Goal: Information Seeking & Learning: Find specific fact

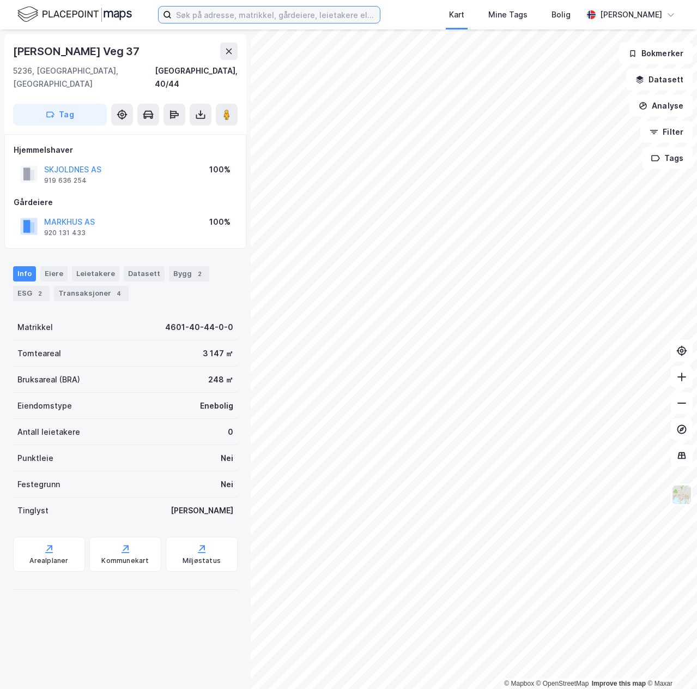
click at [255, 15] on input at bounding box center [276, 15] width 208 height 16
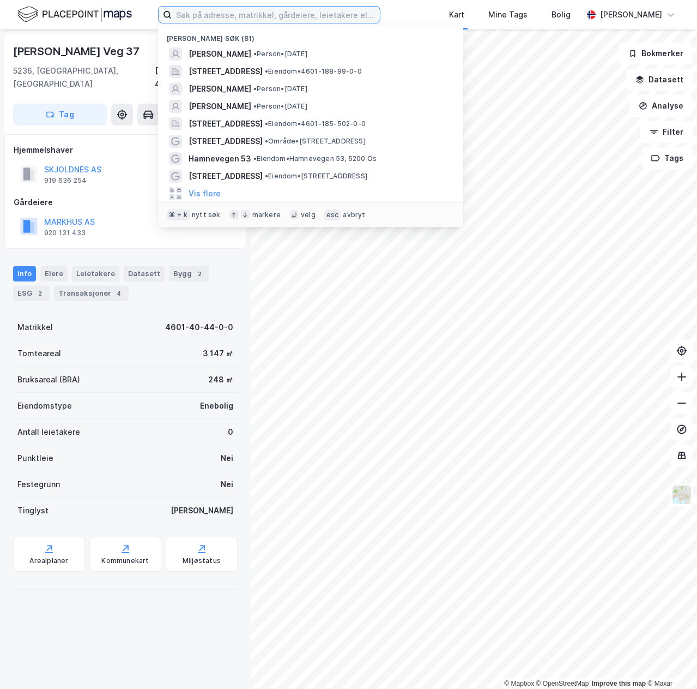
paste input "Åsane Bowling & Eventsenter AS, [STREET_ADDRESS]"
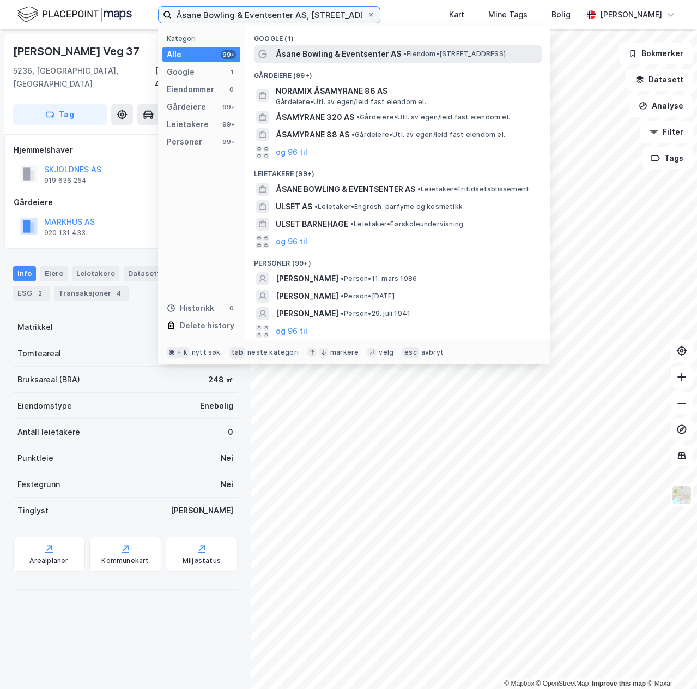
type input "Åsane Bowling & Eventsenter AS, [STREET_ADDRESS]"
click at [325, 54] on span "Åsane Bowling & Eventsenter AS" at bounding box center [338, 53] width 125 height 13
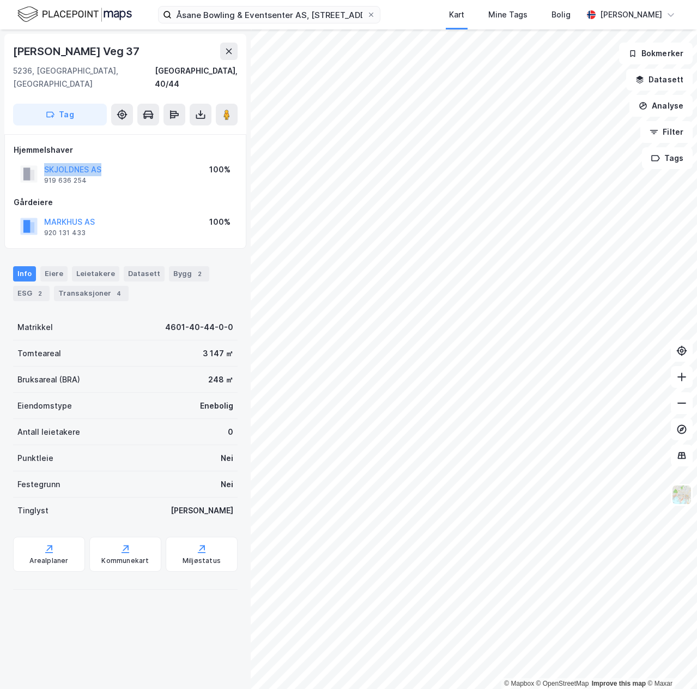
drag, startPoint x: 116, startPoint y: 149, endPoint x: 30, endPoint y: 151, distance: 86.2
click at [30, 161] on div "SKJOLDNES AS 919 636 254 100%" at bounding box center [126, 174] width 224 height 26
click at [0, 0] on button "SKJOLDNES AS" at bounding box center [0, 0] width 0 height 0
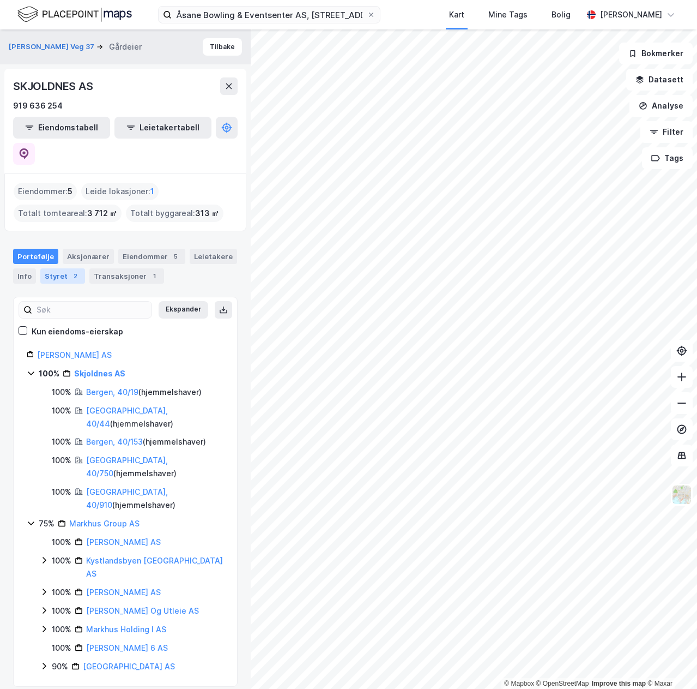
click at [71, 270] on div "2" at bounding box center [75, 275] width 11 height 11
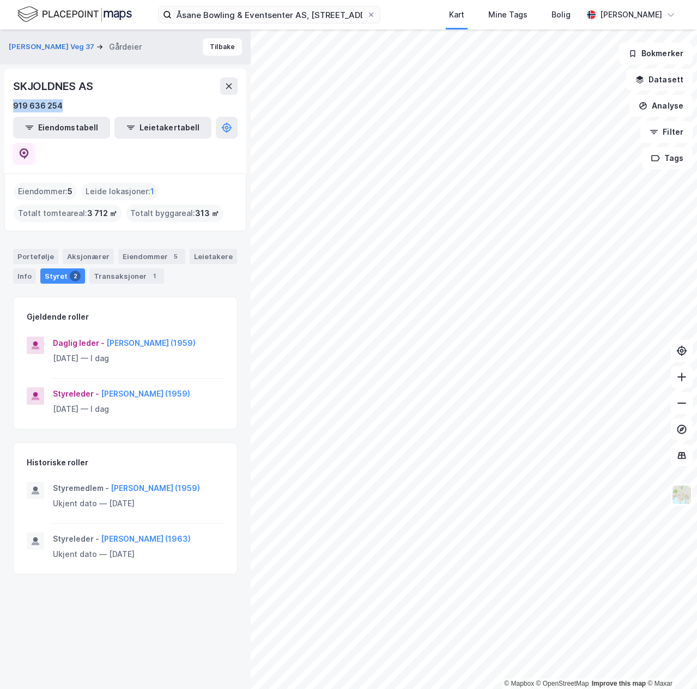
drag, startPoint x: 65, startPoint y: 107, endPoint x: 11, endPoint y: 104, distance: 54.6
click at [11, 104] on div "SKJOLDNES AS 919 636 254 Eiendomstabell Leietakertabell" at bounding box center [125, 121] width 242 height 105
copy div "919 636 254"
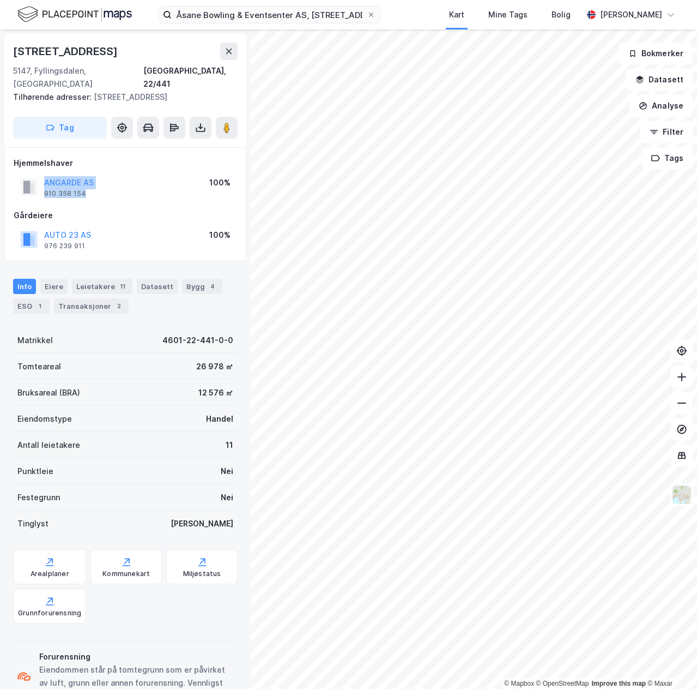
drag, startPoint x: 92, startPoint y: 179, endPoint x: 39, endPoint y: 175, distance: 53.0
click at [39, 176] on div "ANGARDE AS 910 358 154" at bounding box center [57, 187] width 74 height 22
click at [111, 184] on div "Hjemmelshaver ANGARDE AS 910 358 154 100% Gårdeiere AUTO 23 AS 976 239 911 100%" at bounding box center [126, 205] width 224 height 96
drag, startPoint x: 91, startPoint y: 176, endPoint x: 37, endPoint y: 176, distance: 54.0
click at [37, 176] on div "ANGARDE AS 910 358 154" at bounding box center [57, 187] width 74 height 22
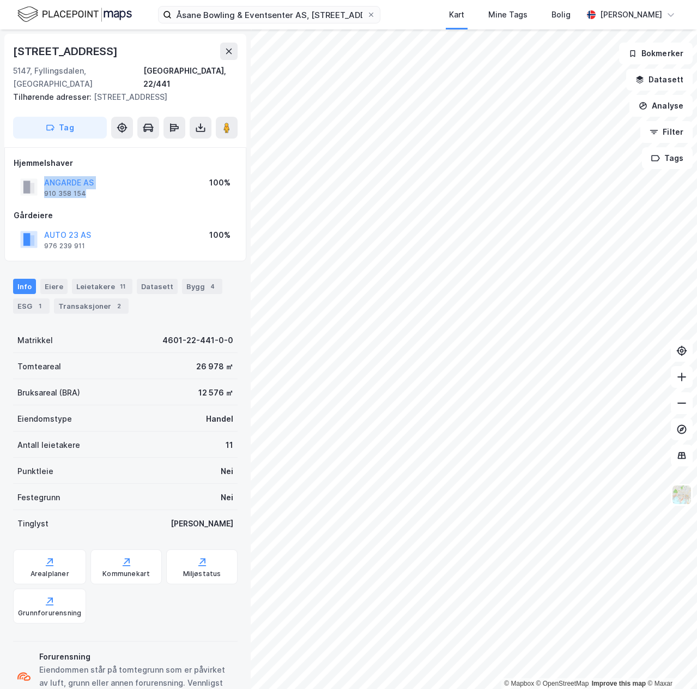
click at [103, 181] on div "ANGARDE AS 910 358 154 100%" at bounding box center [126, 187] width 224 height 26
drag, startPoint x: 98, startPoint y: 181, endPoint x: 43, endPoint y: 179, distance: 55.1
click at [43, 179] on div "ANGARDE AS 910 358 154 100%" at bounding box center [126, 187] width 224 height 26
copy div "910 358 154"
